Goal: Transaction & Acquisition: Book appointment/travel/reservation

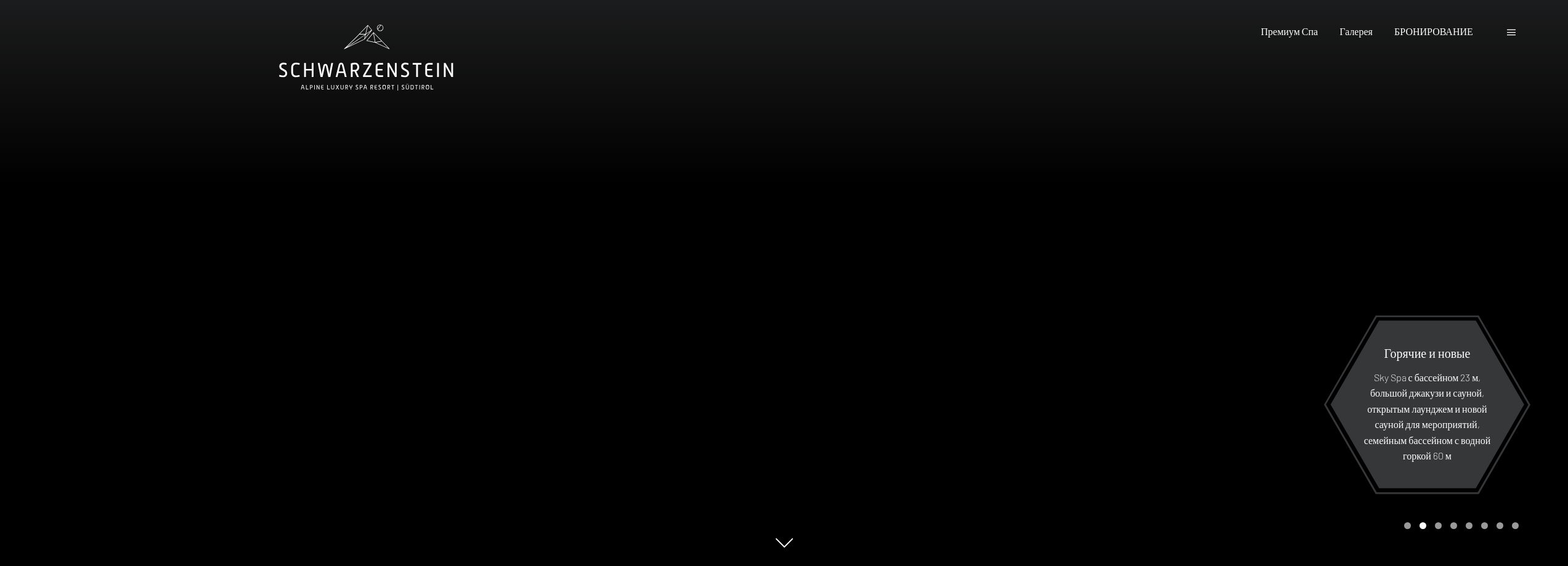
click at [974, 386] on div at bounding box center [1176, 283] width 784 height 566
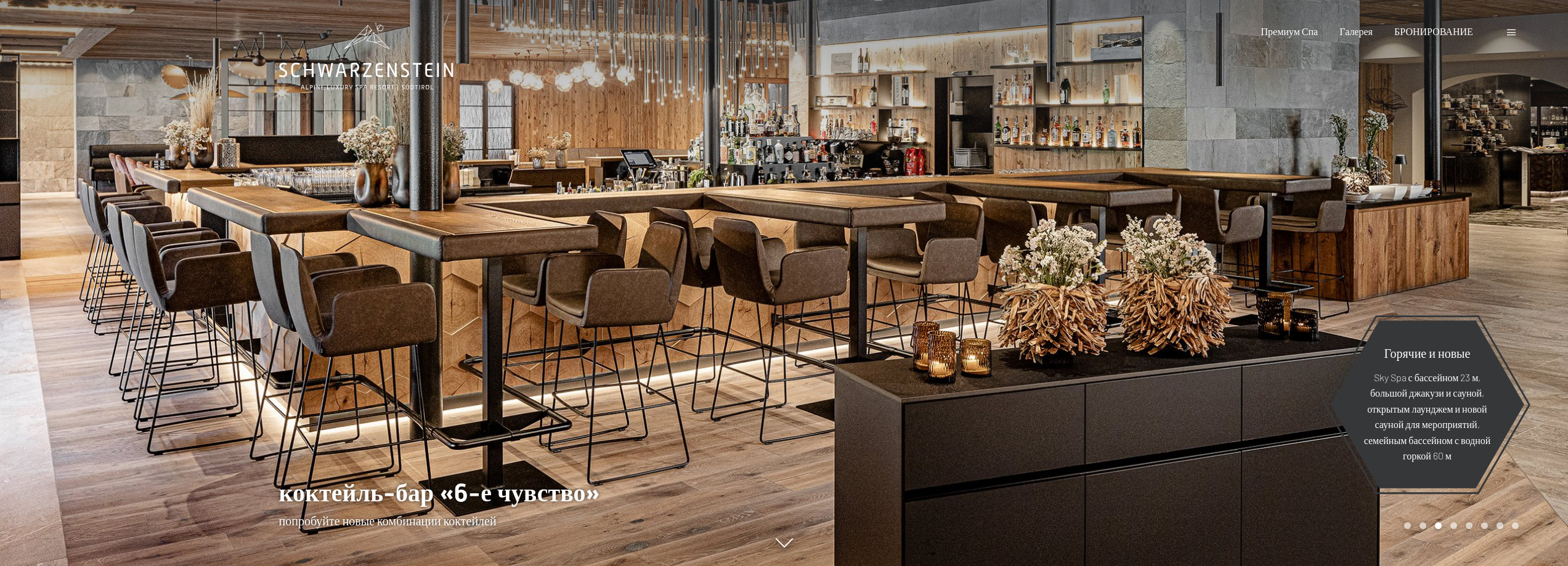
click at [974, 386] on div at bounding box center [1176, 283] width 784 height 566
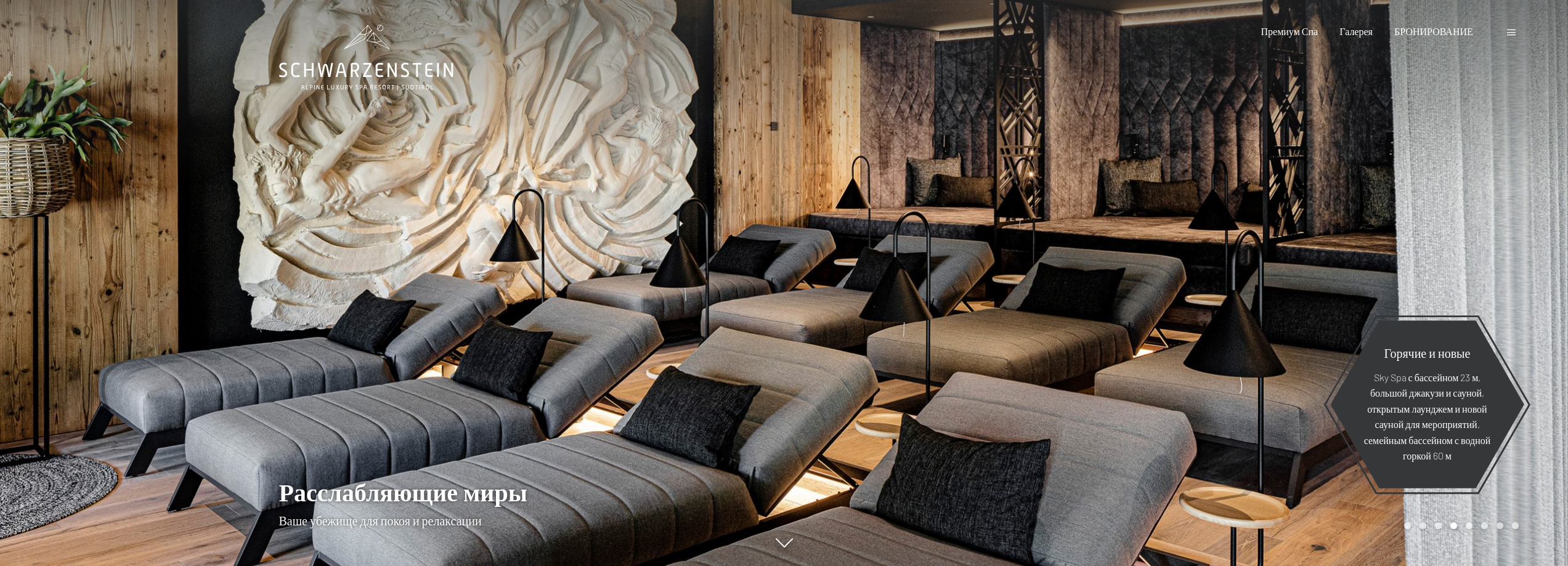
click at [973, 385] on div at bounding box center [1176, 283] width 784 height 566
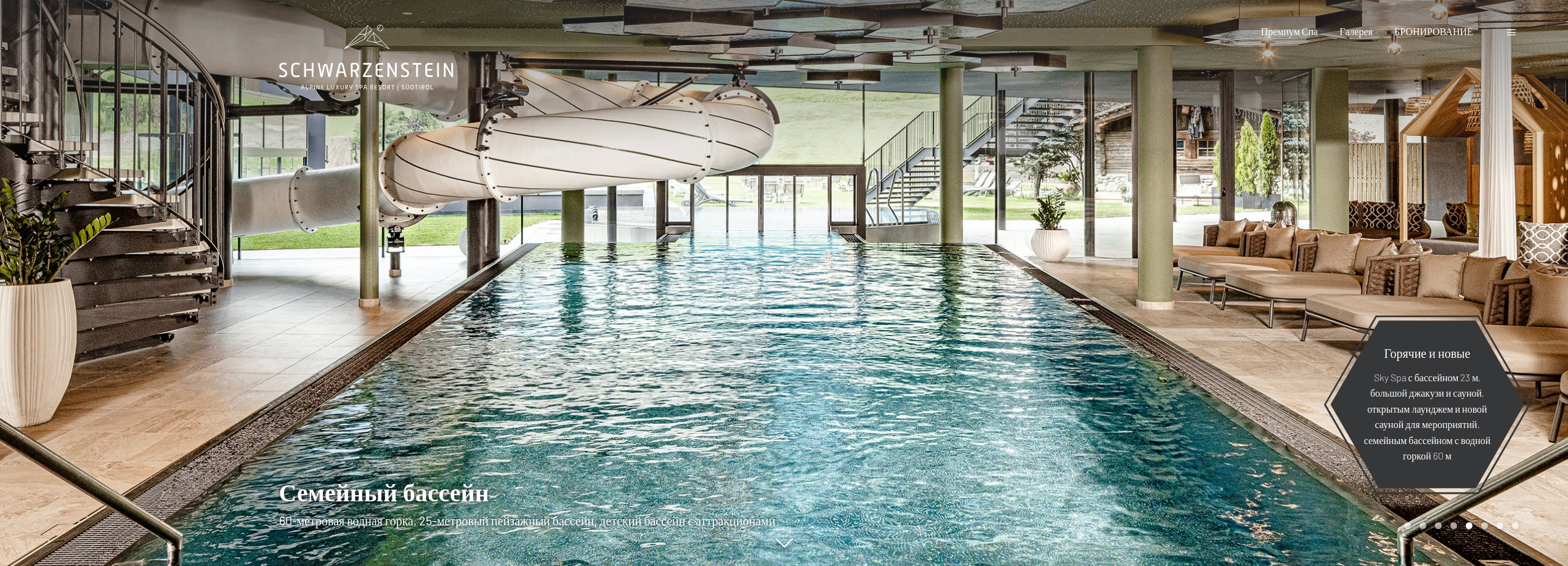
click at [973, 385] on div at bounding box center [1176, 283] width 784 height 566
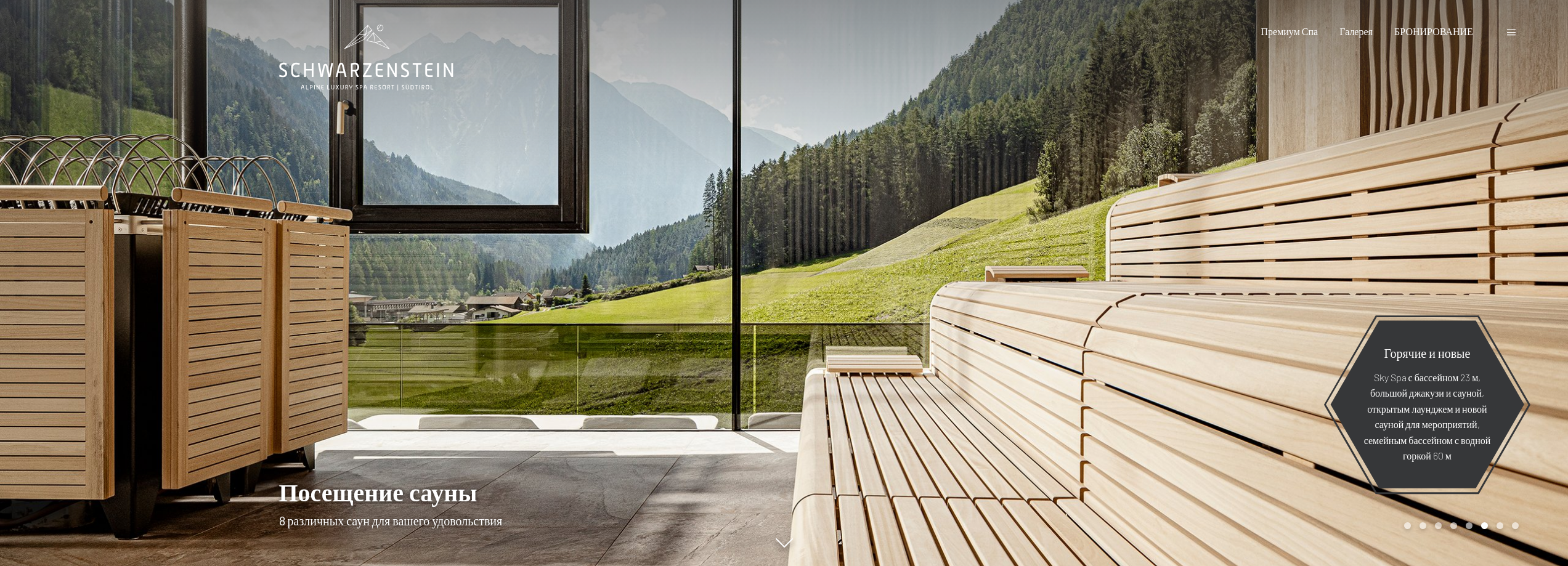
click at [973, 385] on div at bounding box center [1176, 283] width 784 height 566
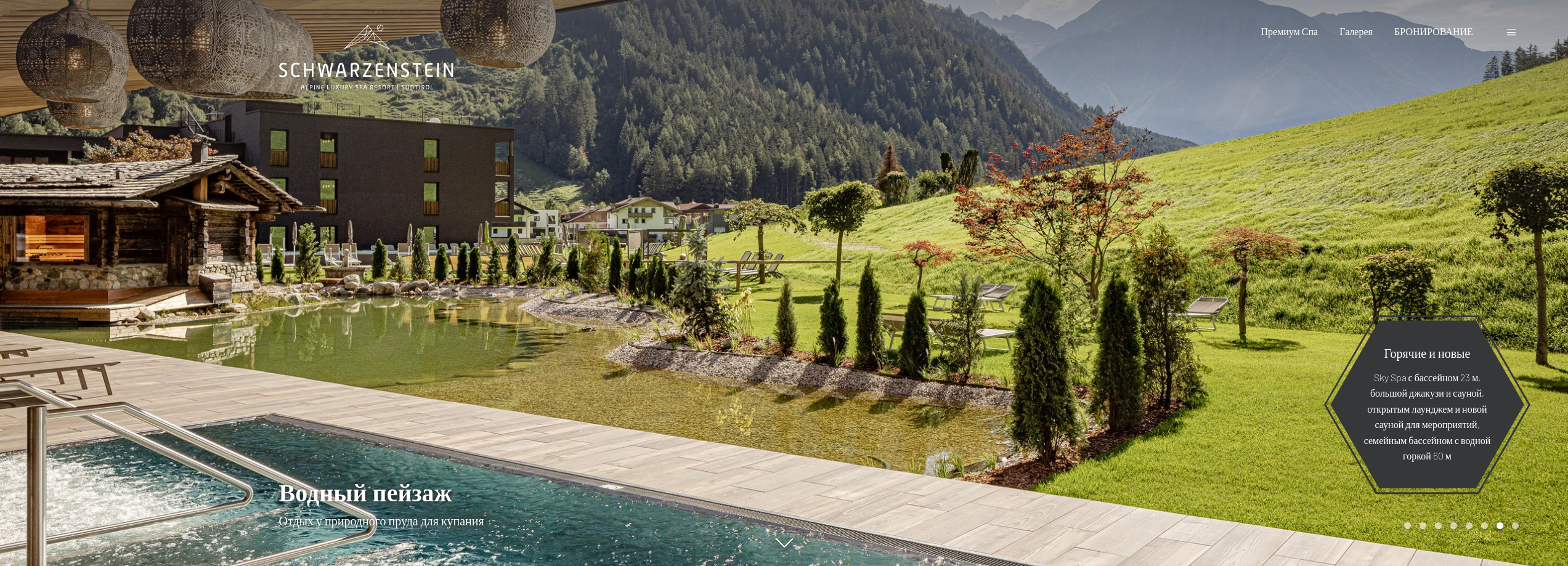
click at [973, 385] on div at bounding box center [1176, 283] width 784 height 566
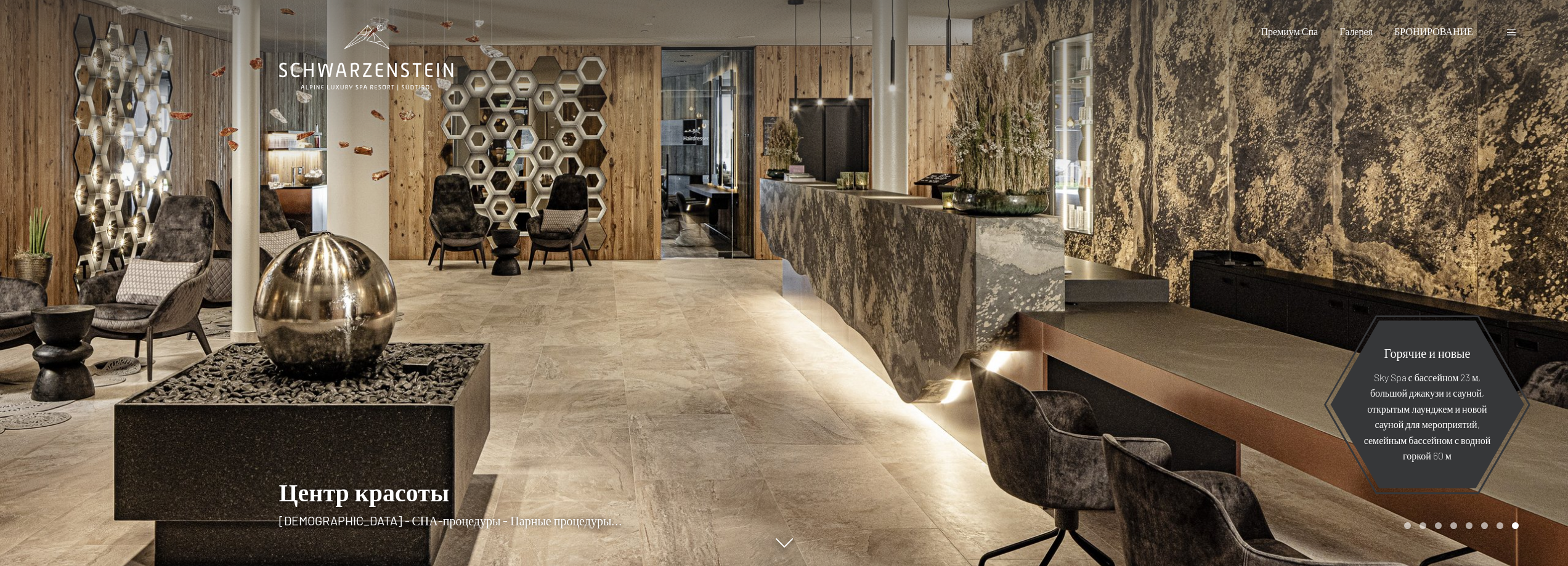
click at [973, 385] on div at bounding box center [1176, 283] width 784 height 566
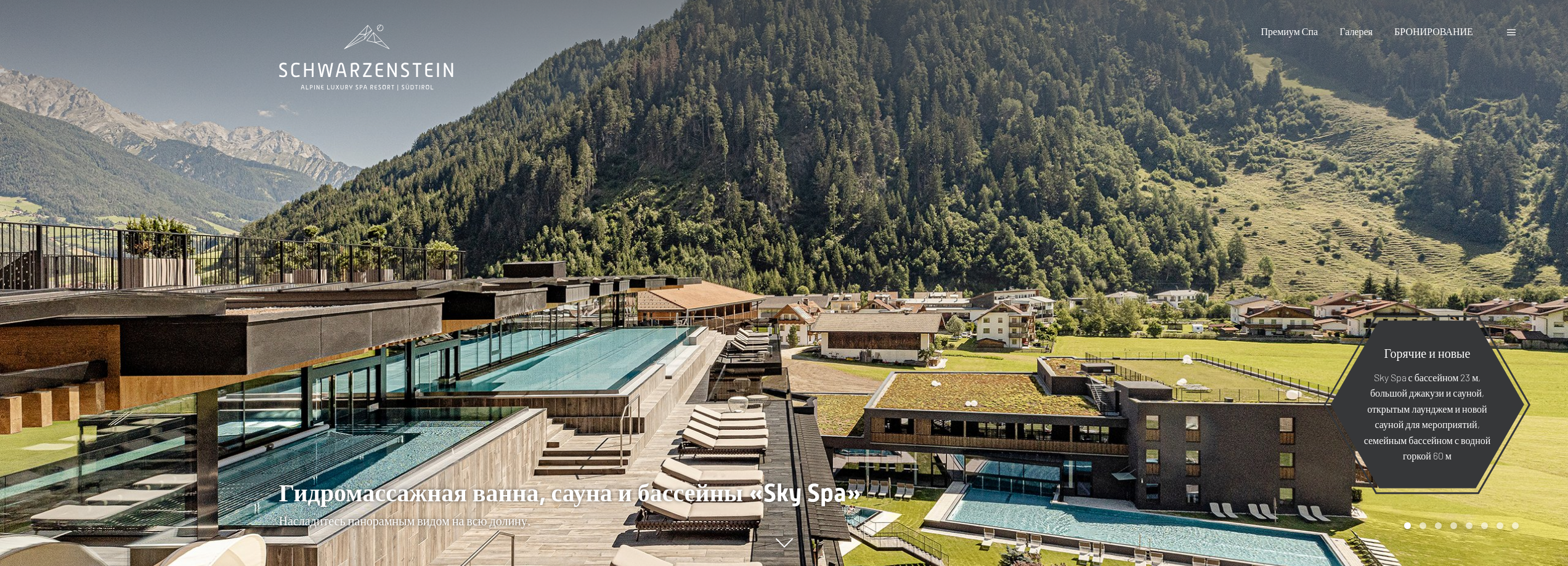
click at [973, 385] on div at bounding box center [1176, 283] width 784 height 566
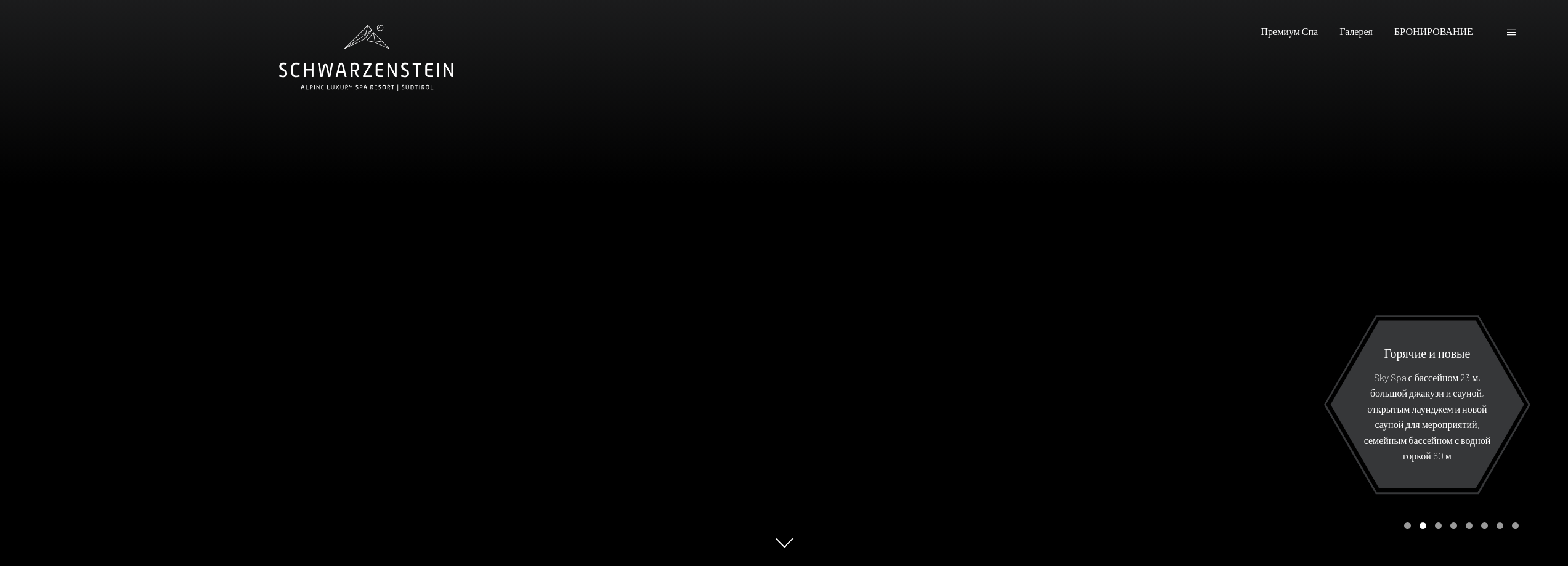
click at [973, 385] on div at bounding box center [1176, 283] width 784 height 566
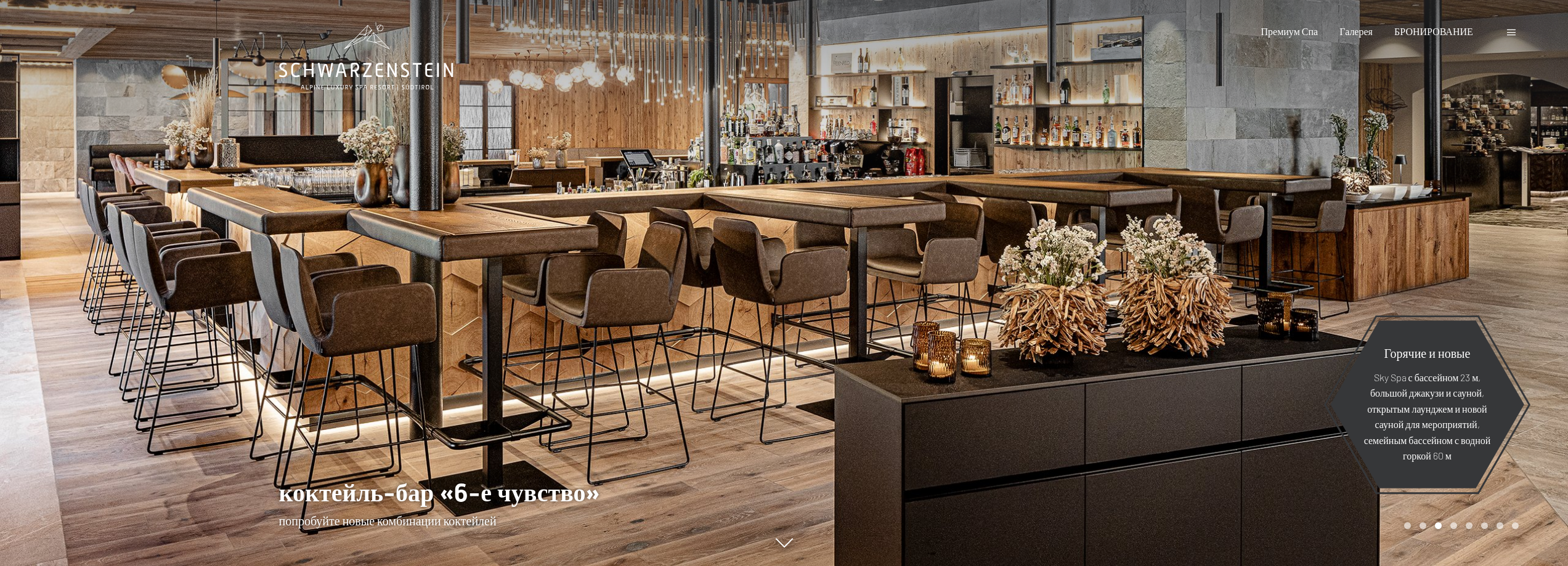
click at [973, 385] on div at bounding box center [1176, 283] width 784 height 566
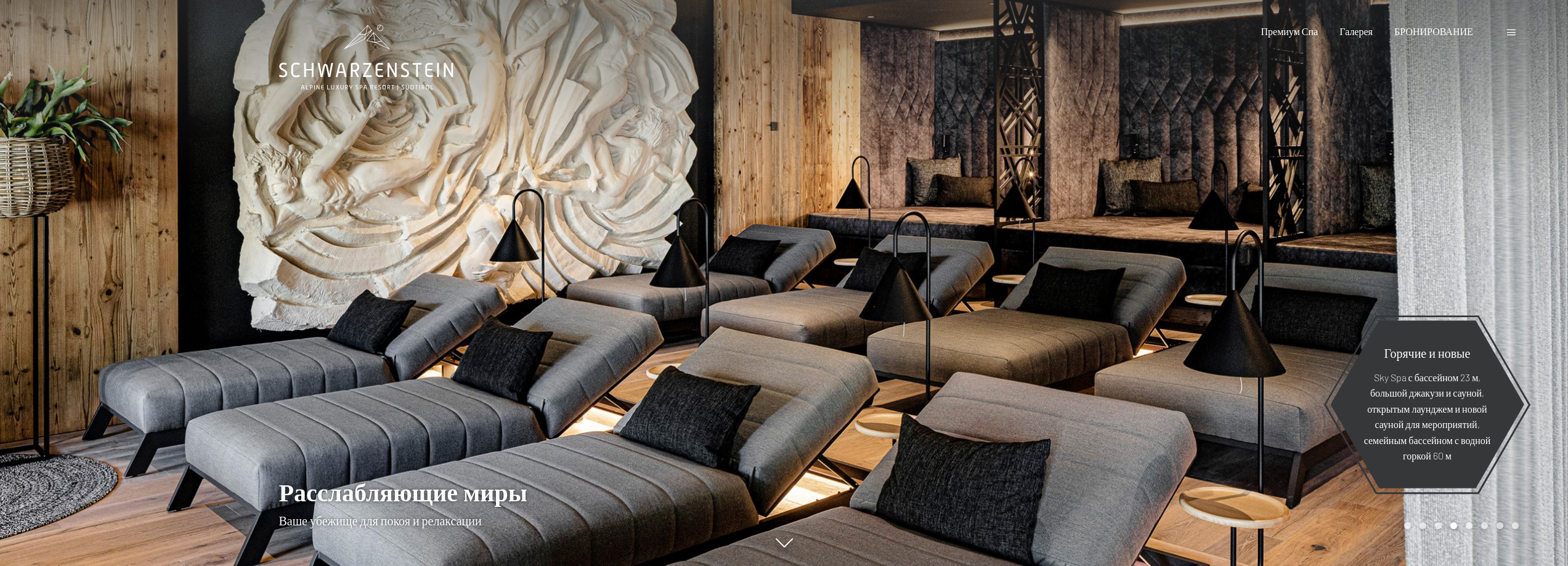
click at [973, 385] on div at bounding box center [1176, 283] width 784 height 566
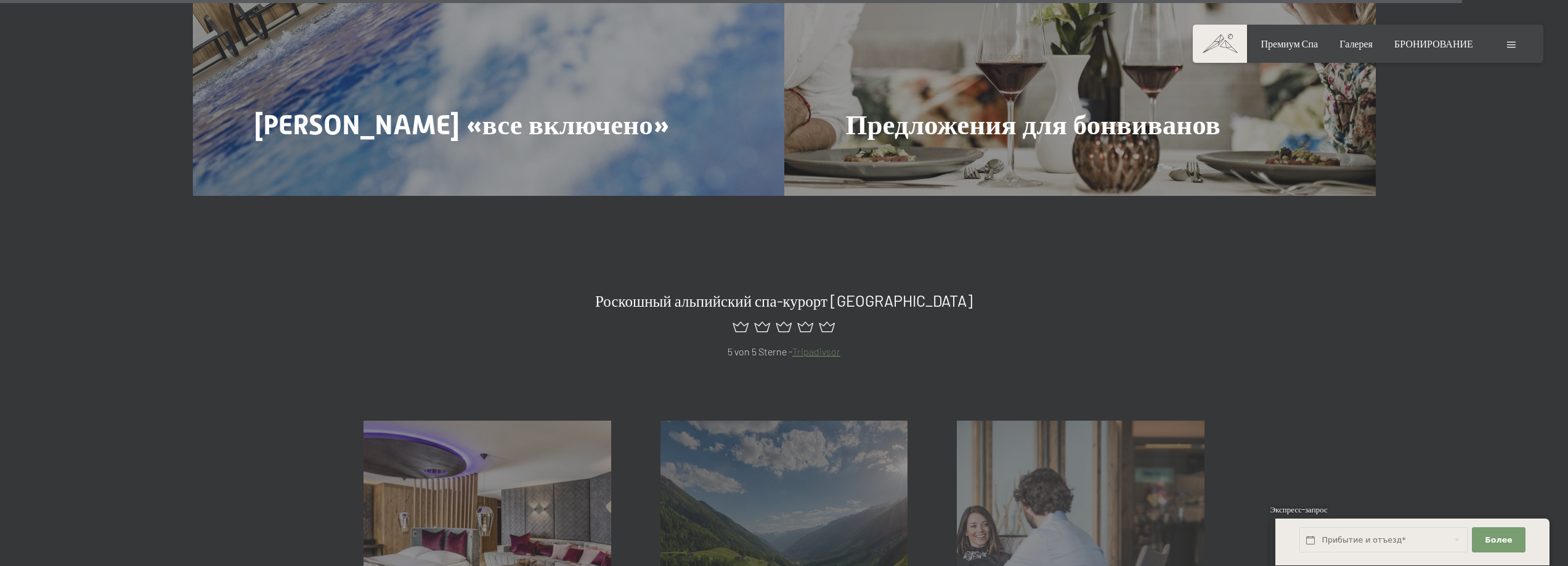
scroll to position [6959, 0]
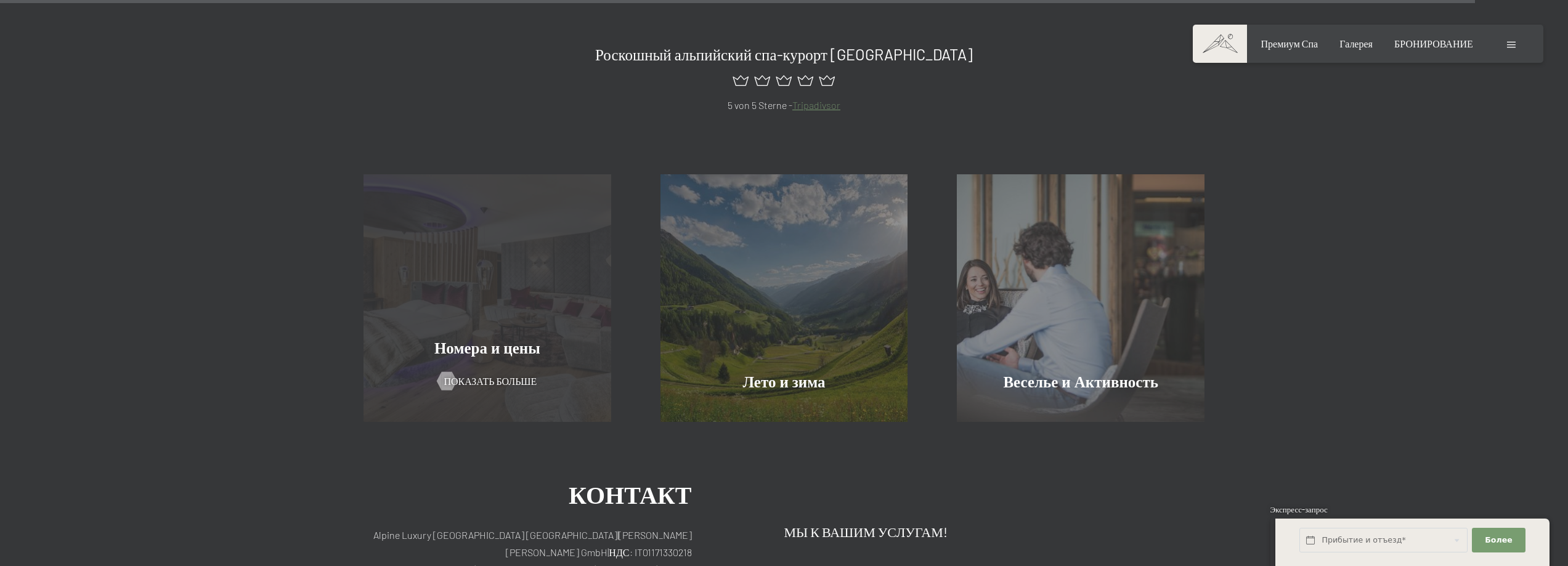
click at [514, 322] on div "Номера и цены Показать больше" at bounding box center [487, 298] width 297 height 247
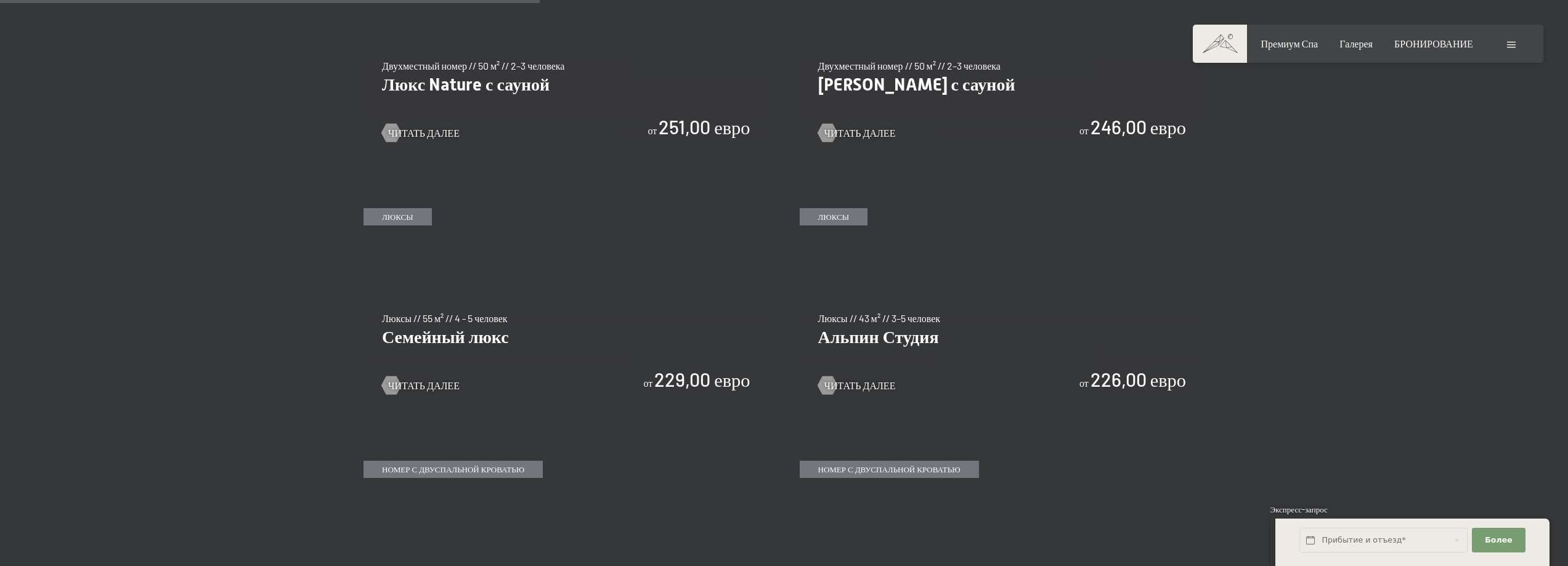
scroll to position [1331, 0]
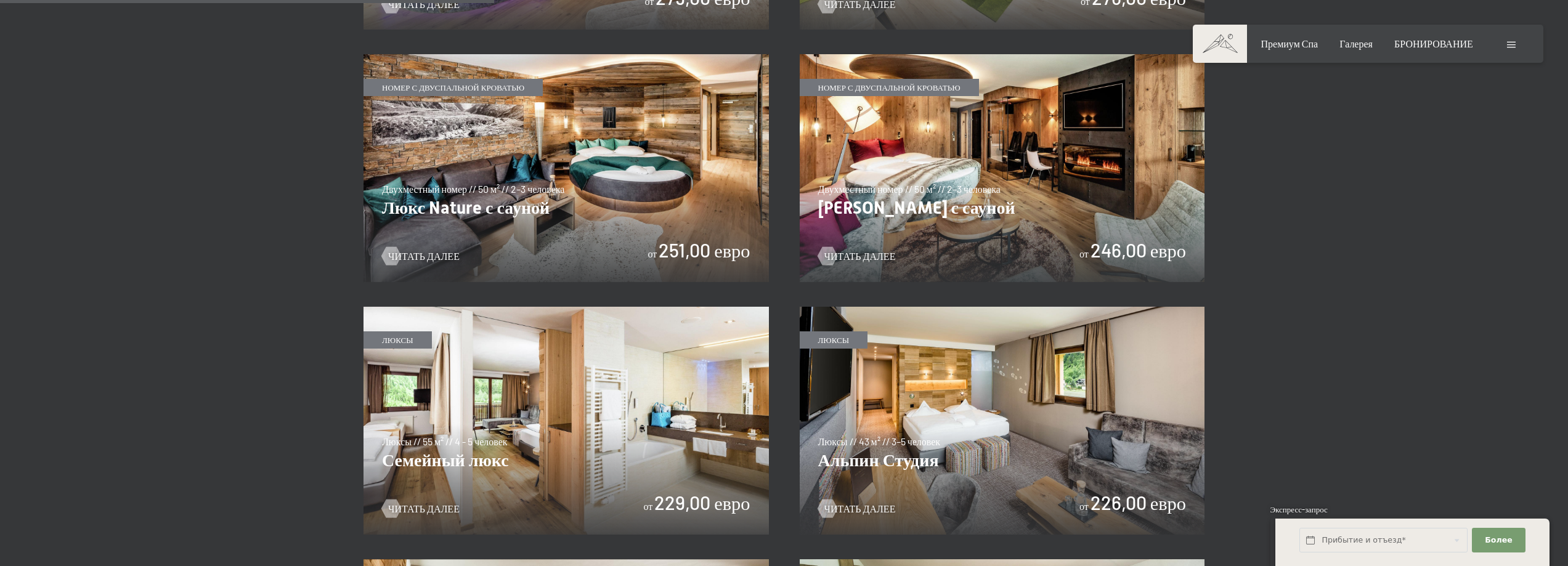
click at [1048, 458] on img at bounding box center [1002, 420] width 405 height 228
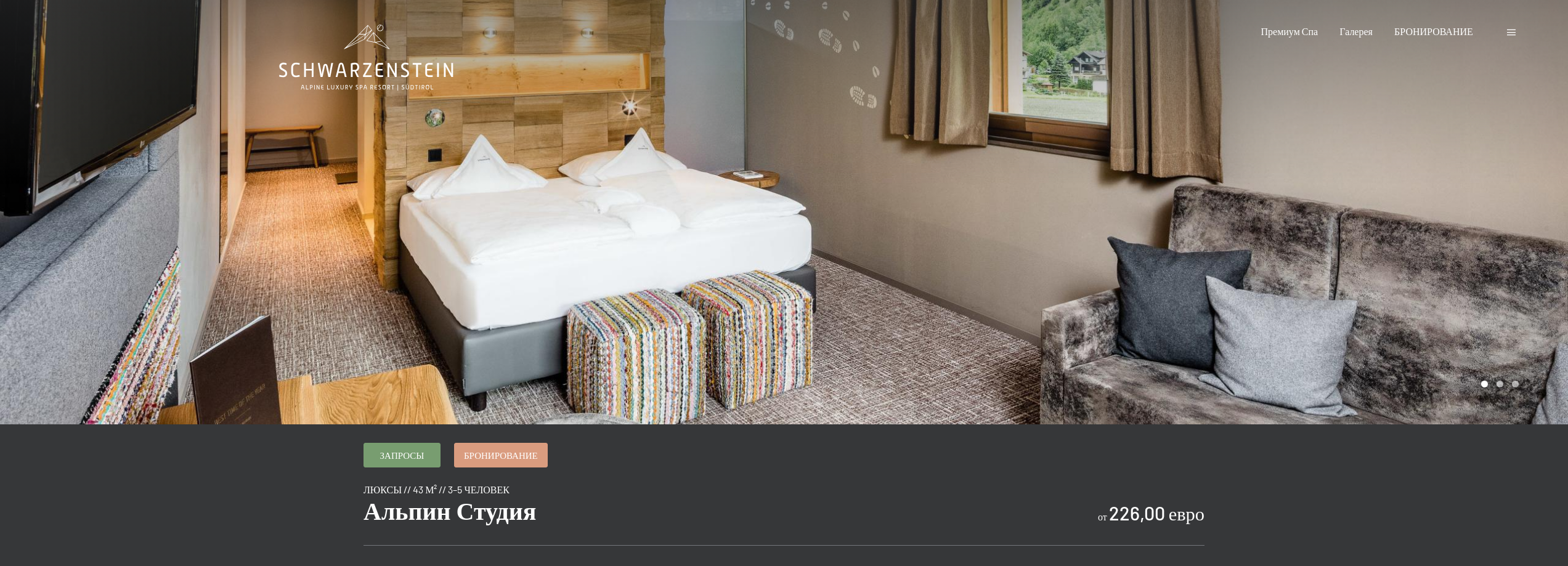
click at [879, 334] on div at bounding box center [1176, 212] width 784 height 425
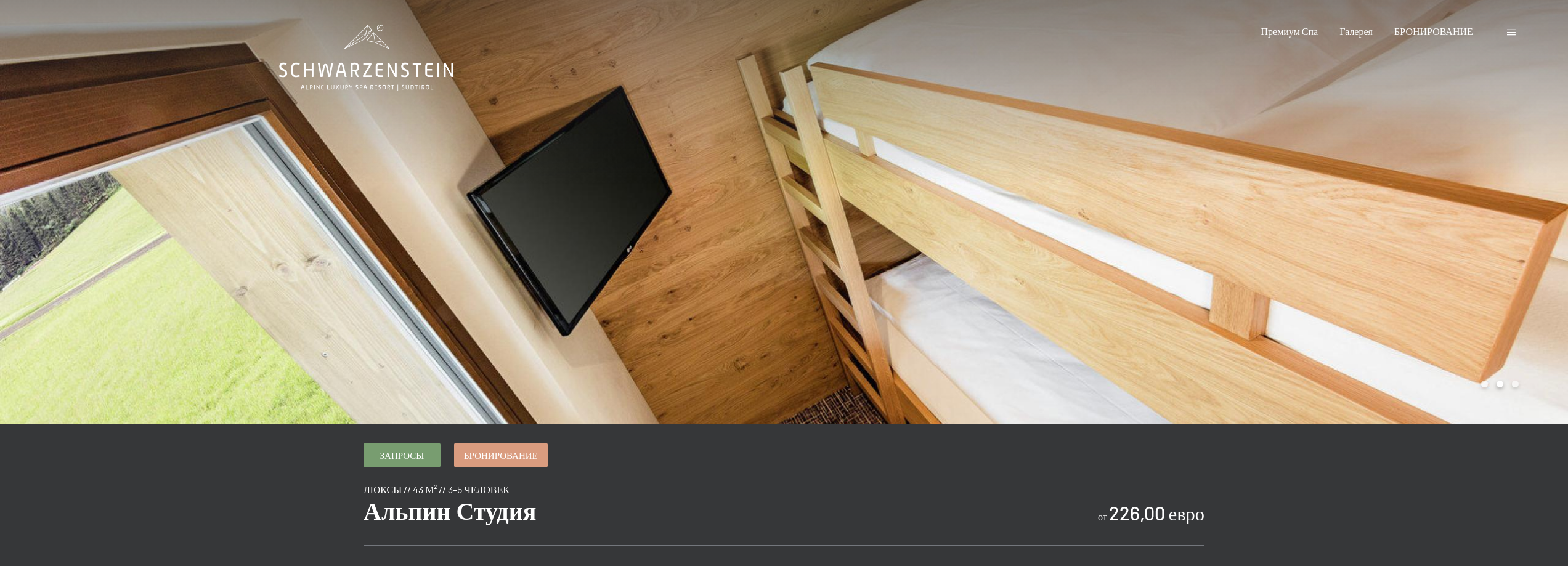
click at [879, 334] on div at bounding box center [1176, 212] width 784 height 425
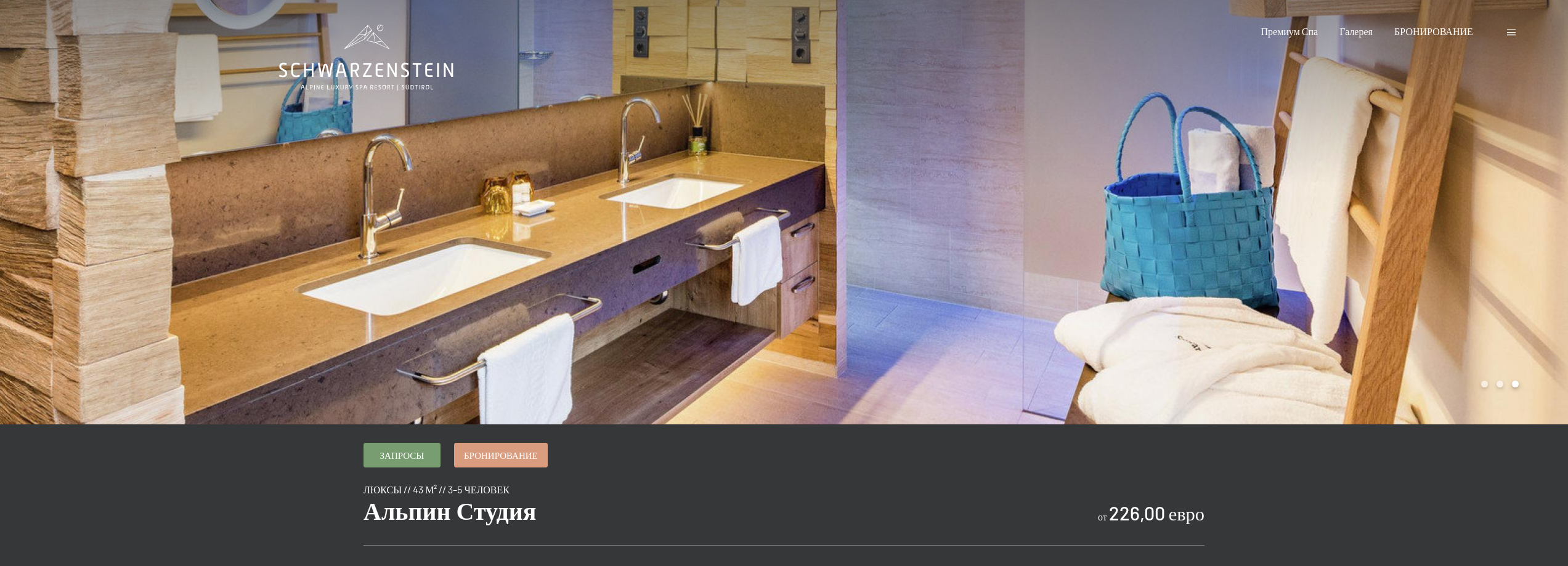
click at [873, 335] on div at bounding box center [1176, 212] width 784 height 425
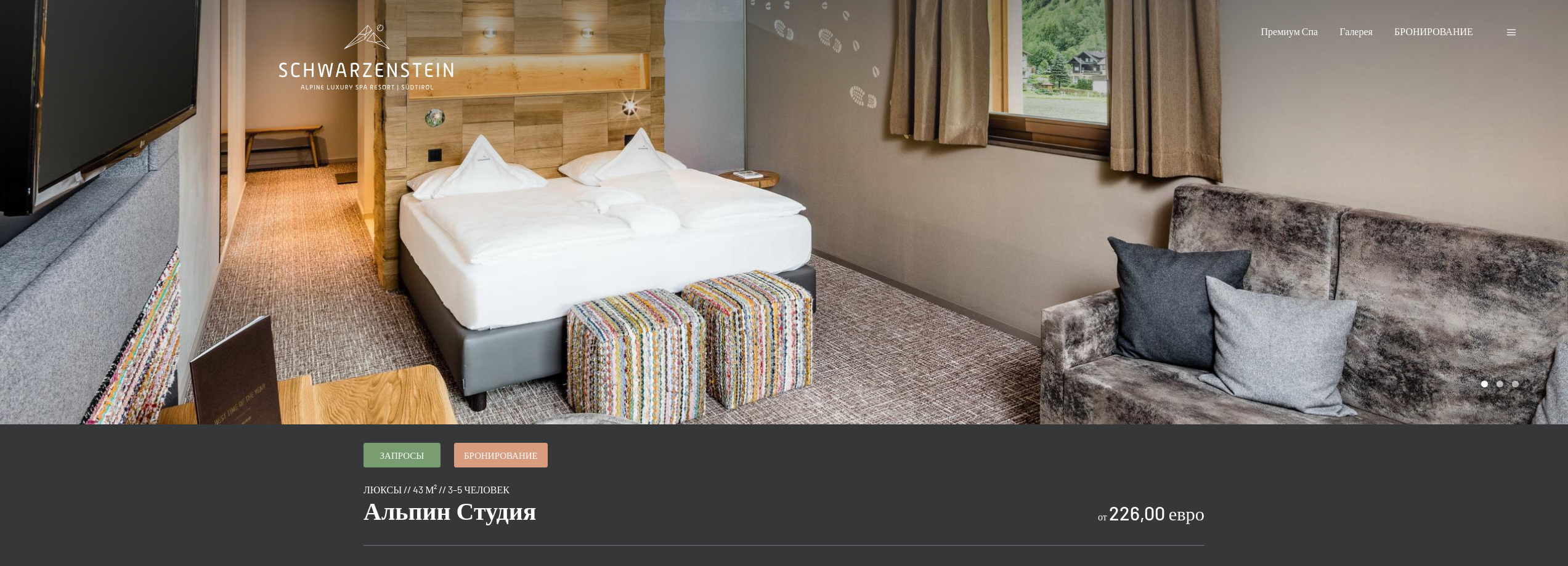
click at [873, 335] on div at bounding box center [1176, 212] width 784 height 425
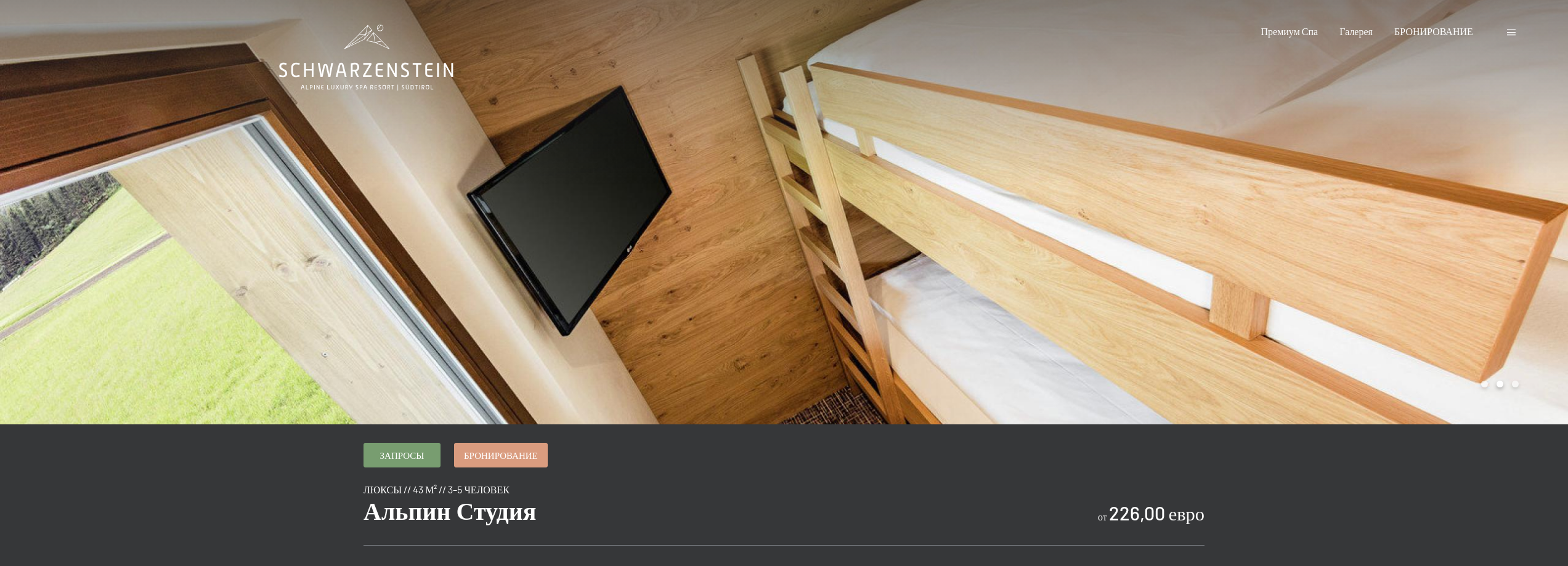
click at [873, 335] on div at bounding box center [1176, 212] width 784 height 425
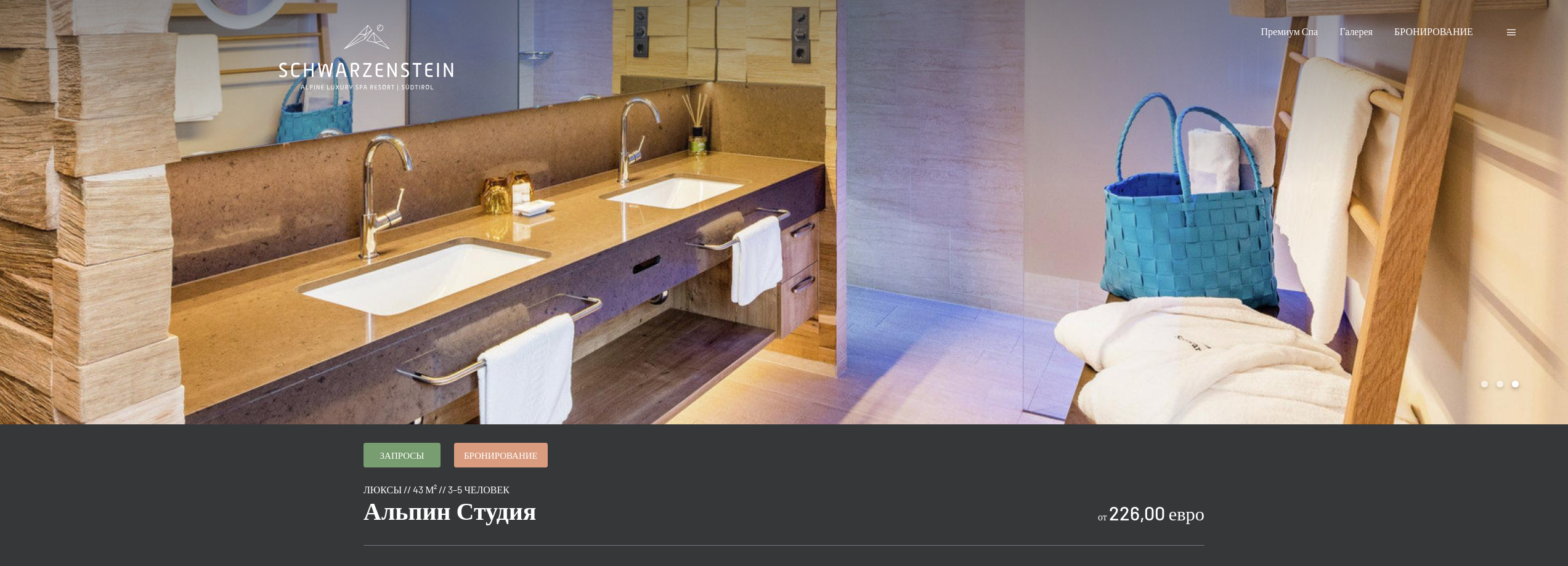
click at [873, 335] on div at bounding box center [1176, 212] width 784 height 425
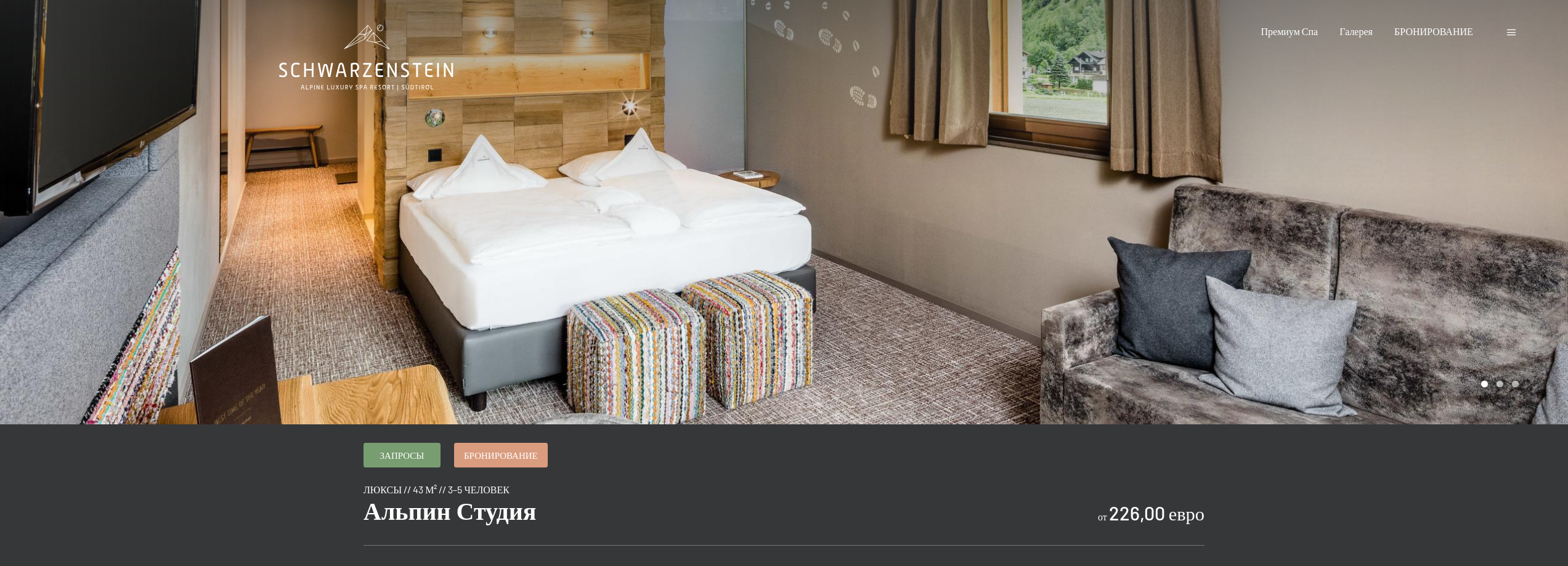
click at [873, 335] on div at bounding box center [1176, 212] width 784 height 425
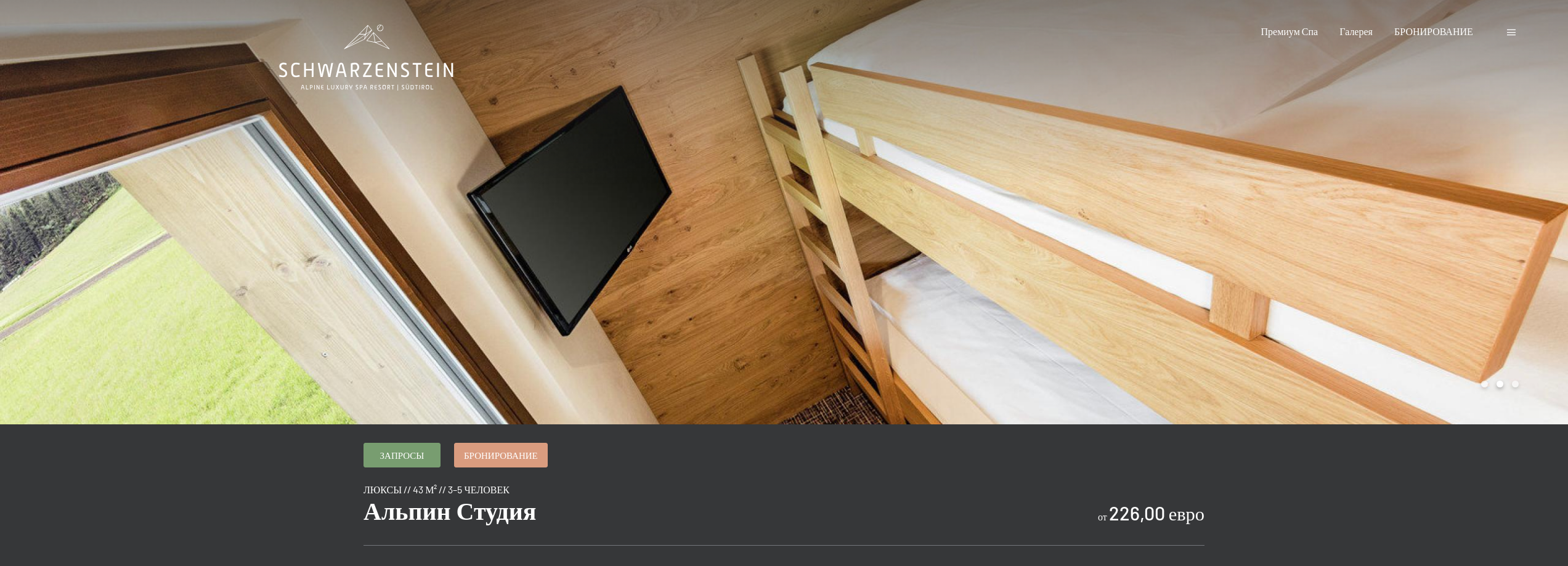
click at [873, 335] on div at bounding box center [1176, 212] width 784 height 425
